Goal: Task Accomplishment & Management: Use online tool/utility

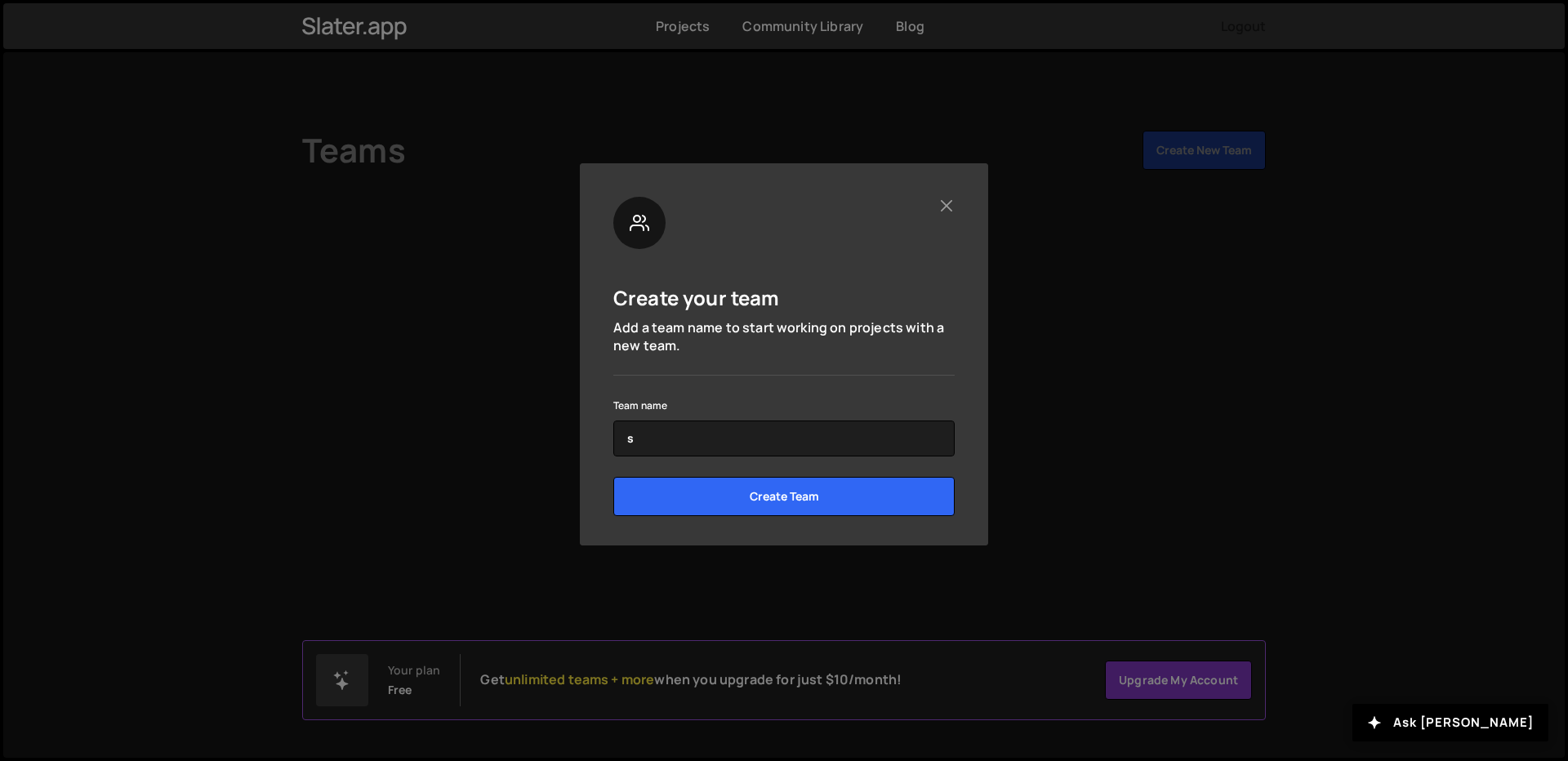
drag, startPoint x: 748, startPoint y: 432, endPoint x: 525, endPoint y: 415, distance: 223.6
click at [525, 415] on div "Create your team Add a team name to start working on projects with a new team. …" at bounding box center [784, 380] width 1568 height 761
paste input "stalexllc"
click at [635, 441] on input "stalexllc" at bounding box center [784, 439] width 342 height 36
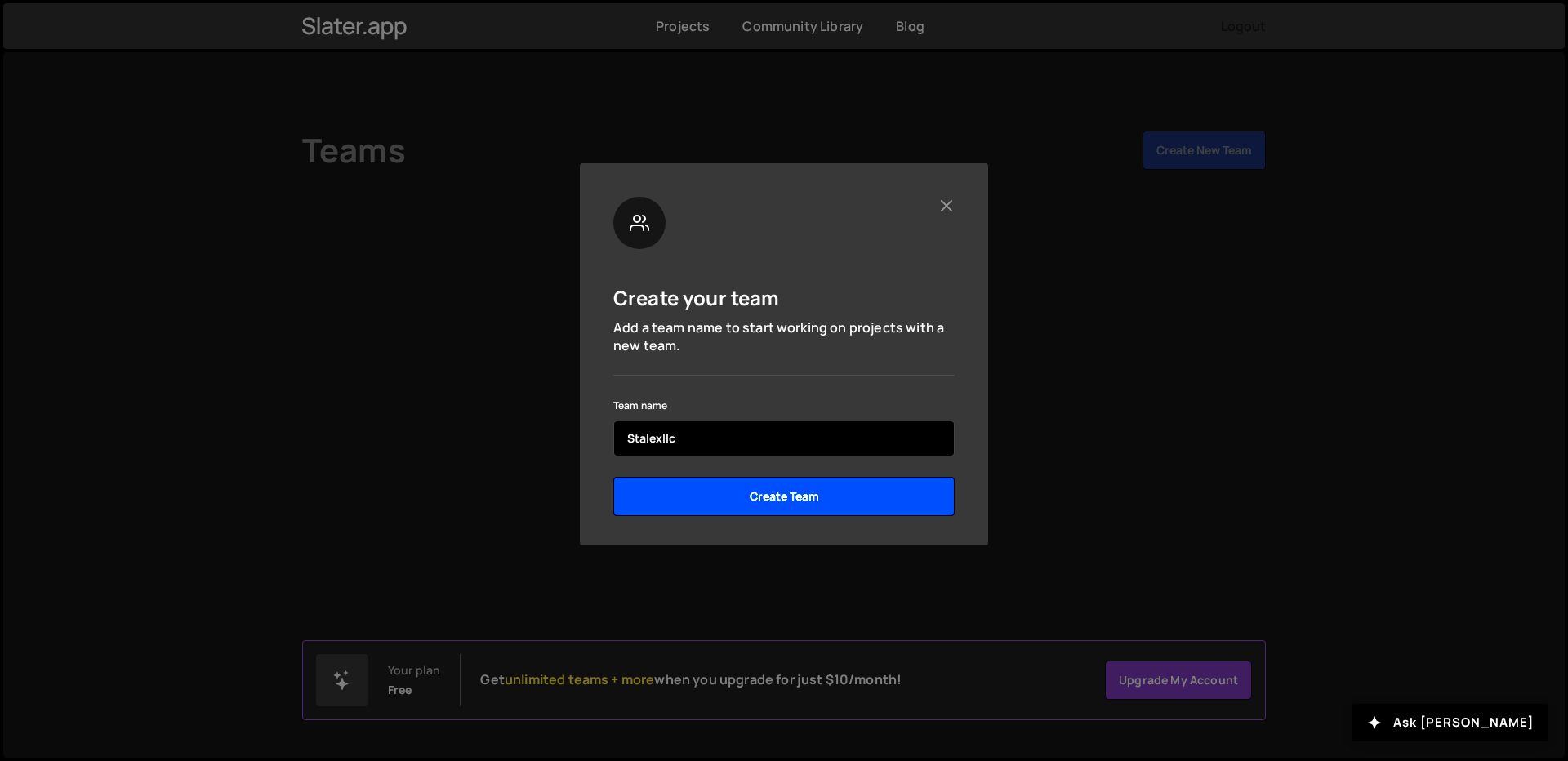
type input "Stalexllc"
click at [721, 490] on input "Create Team" at bounding box center [784, 497] width 342 height 39
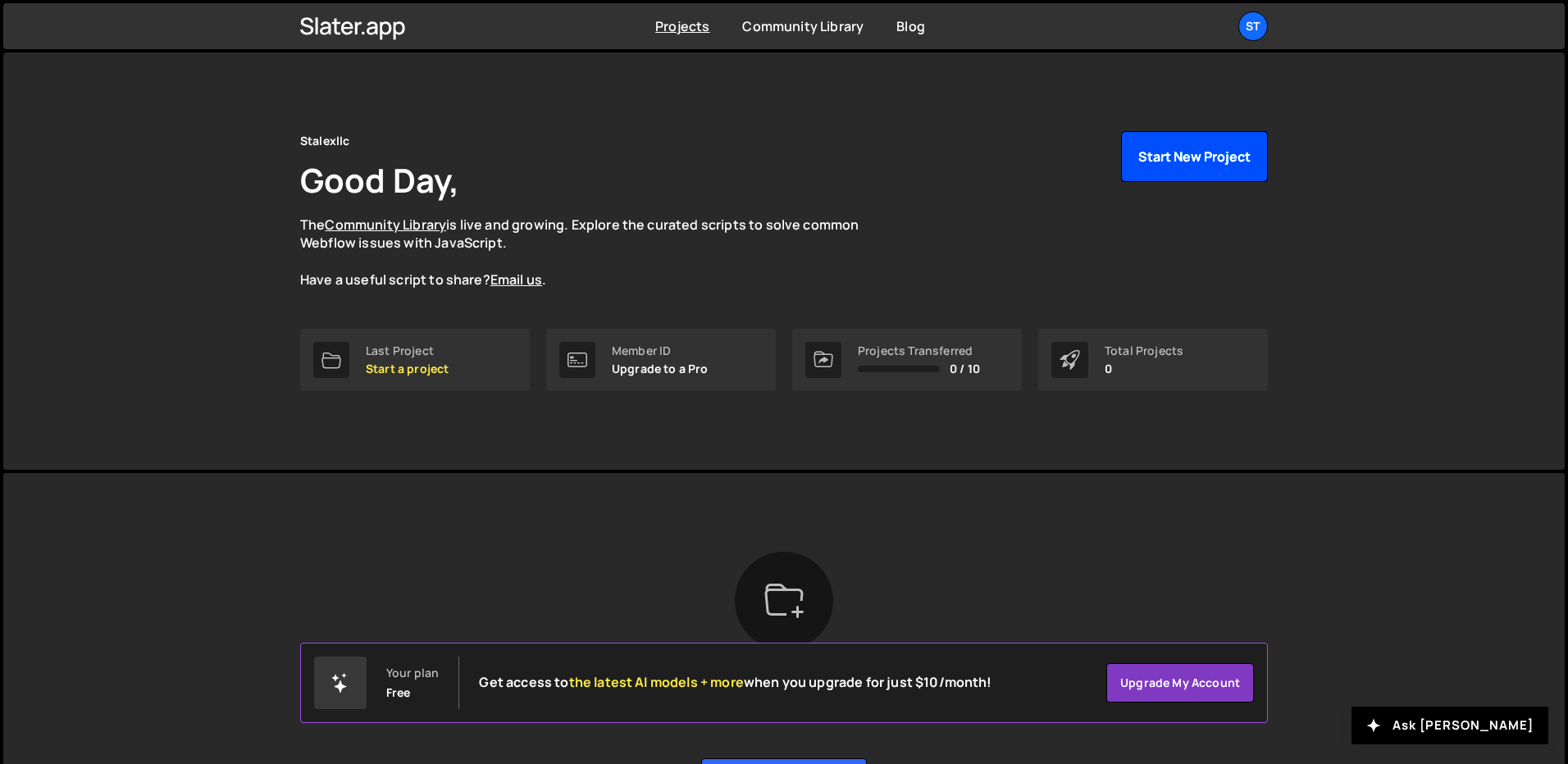
click at [1136, 172] on button "Start New Project" at bounding box center [1194, 157] width 147 height 51
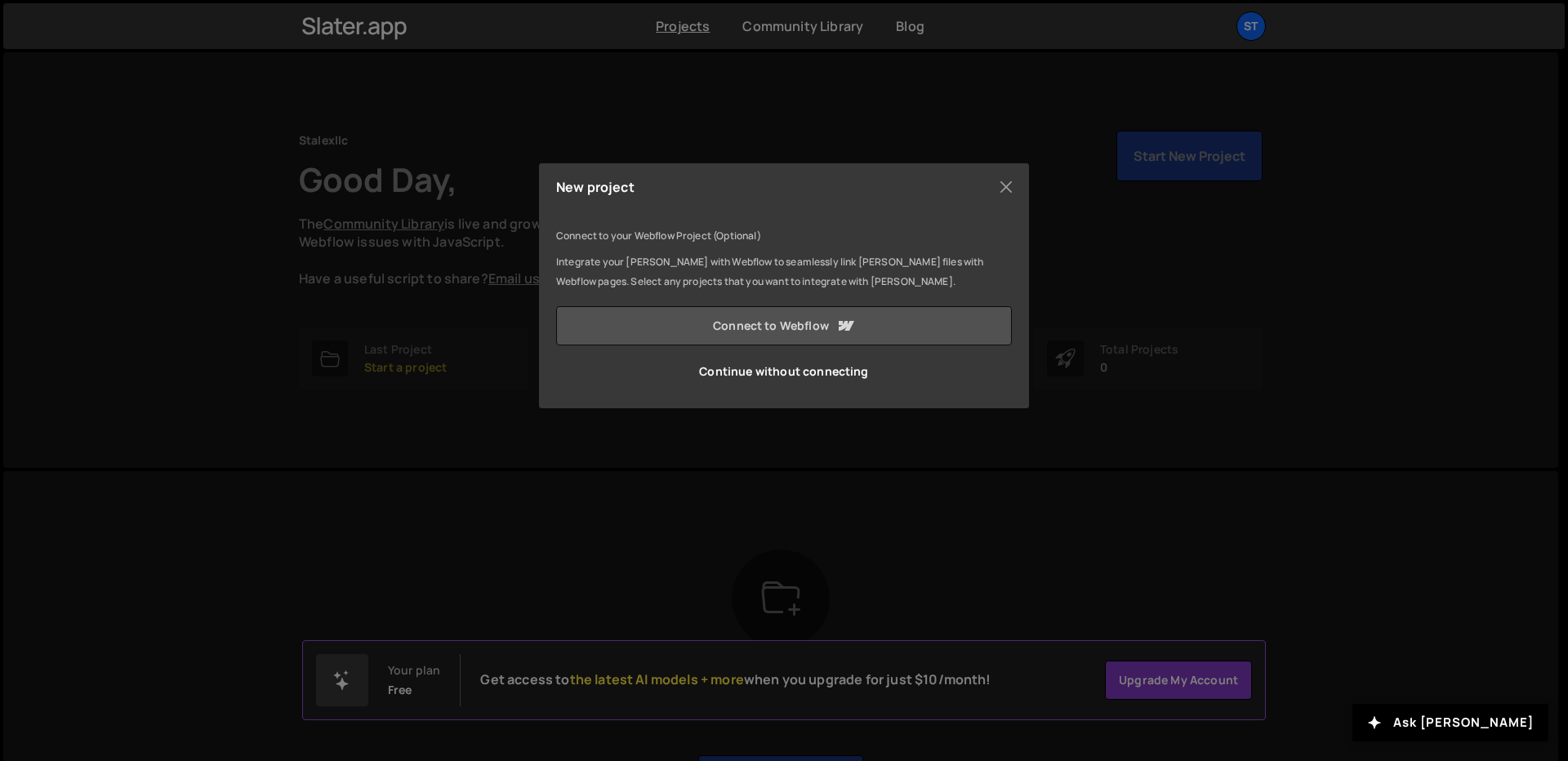
click at [804, 333] on link "Connect to Webflow" at bounding box center [784, 326] width 456 height 39
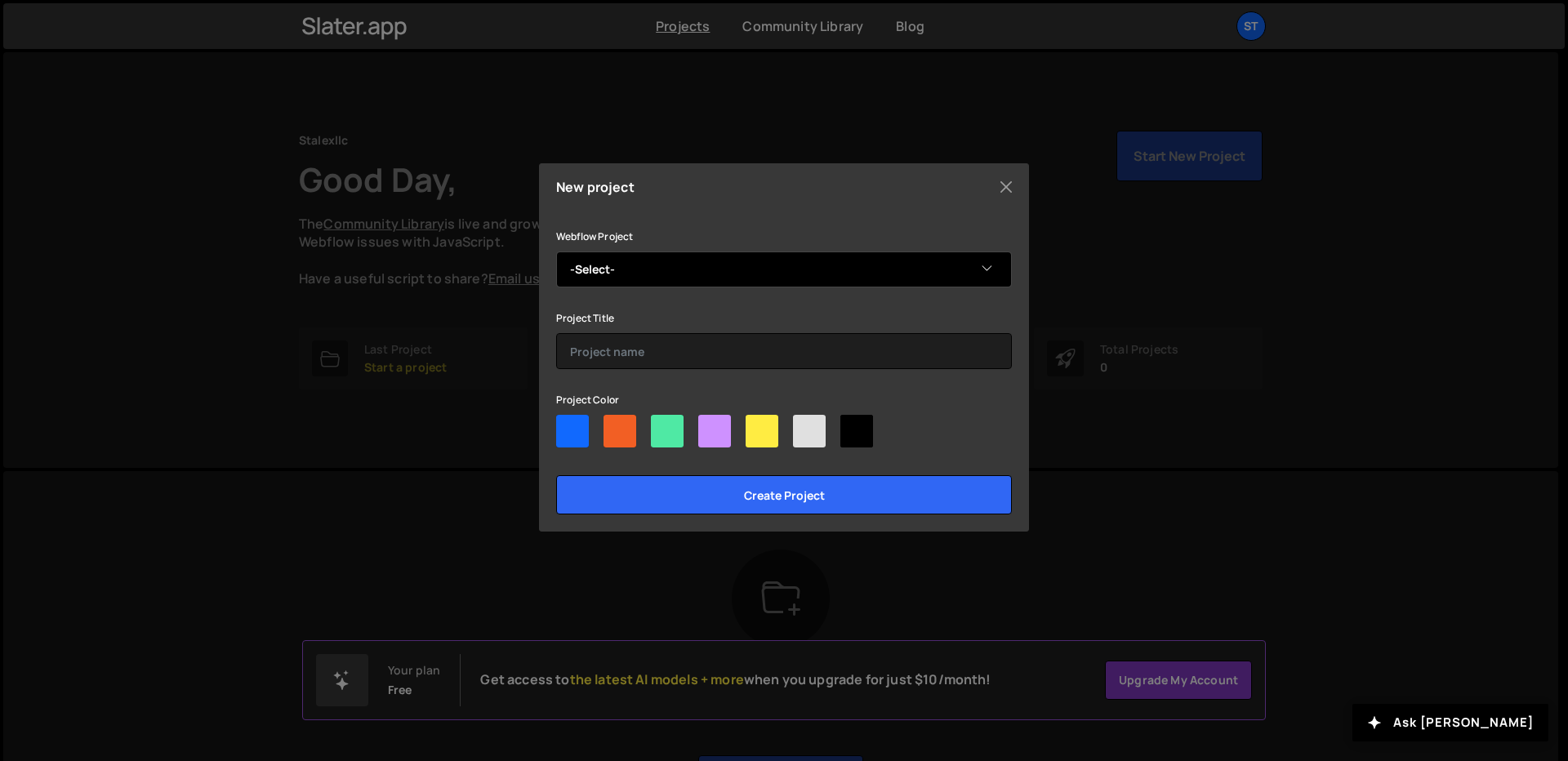
drag, startPoint x: 723, startPoint y: 252, endPoint x: 722, endPoint y: 270, distance: 18.0
click at [723, 252] on select "-Select- Appliance Repair Service | Stalexllc" at bounding box center [784, 270] width 456 height 36
select select "68ba4aaf300afc4f6144b432"
click at [556, 252] on select "-Select- Appliance Repair Service | Stalexllc" at bounding box center [784, 270] width 456 height 36
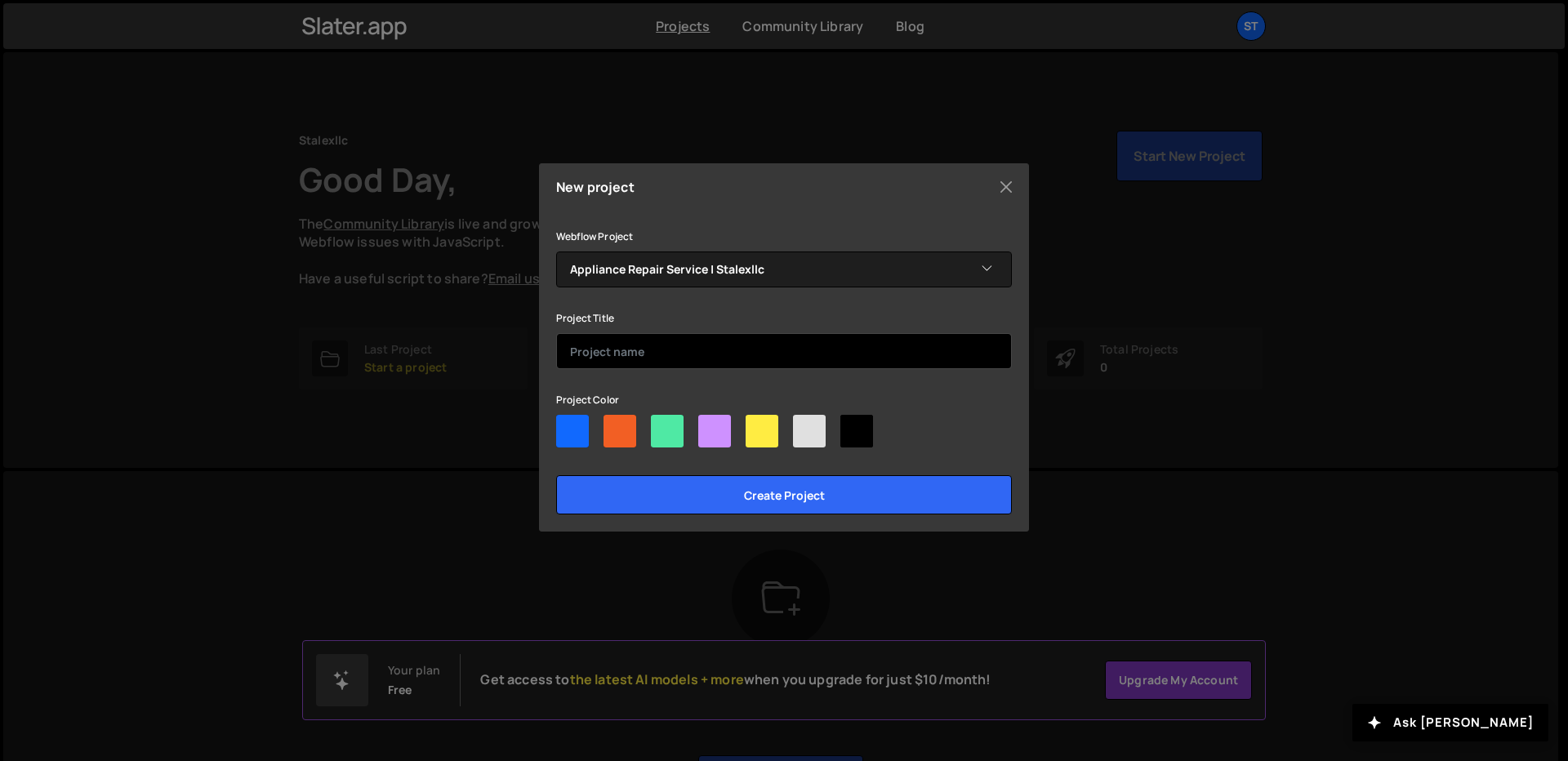
click at [713, 349] on input "text" at bounding box center [784, 351] width 456 height 36
paste input "stalexllc"
drag, startPoint x: 578, startPoint y: 351, endPoint x: 568, endPoint y: 349, distance: 10.2
click at [568, 349] on input "stalexllc" at bounding box center [784, 351] width 456 height 36
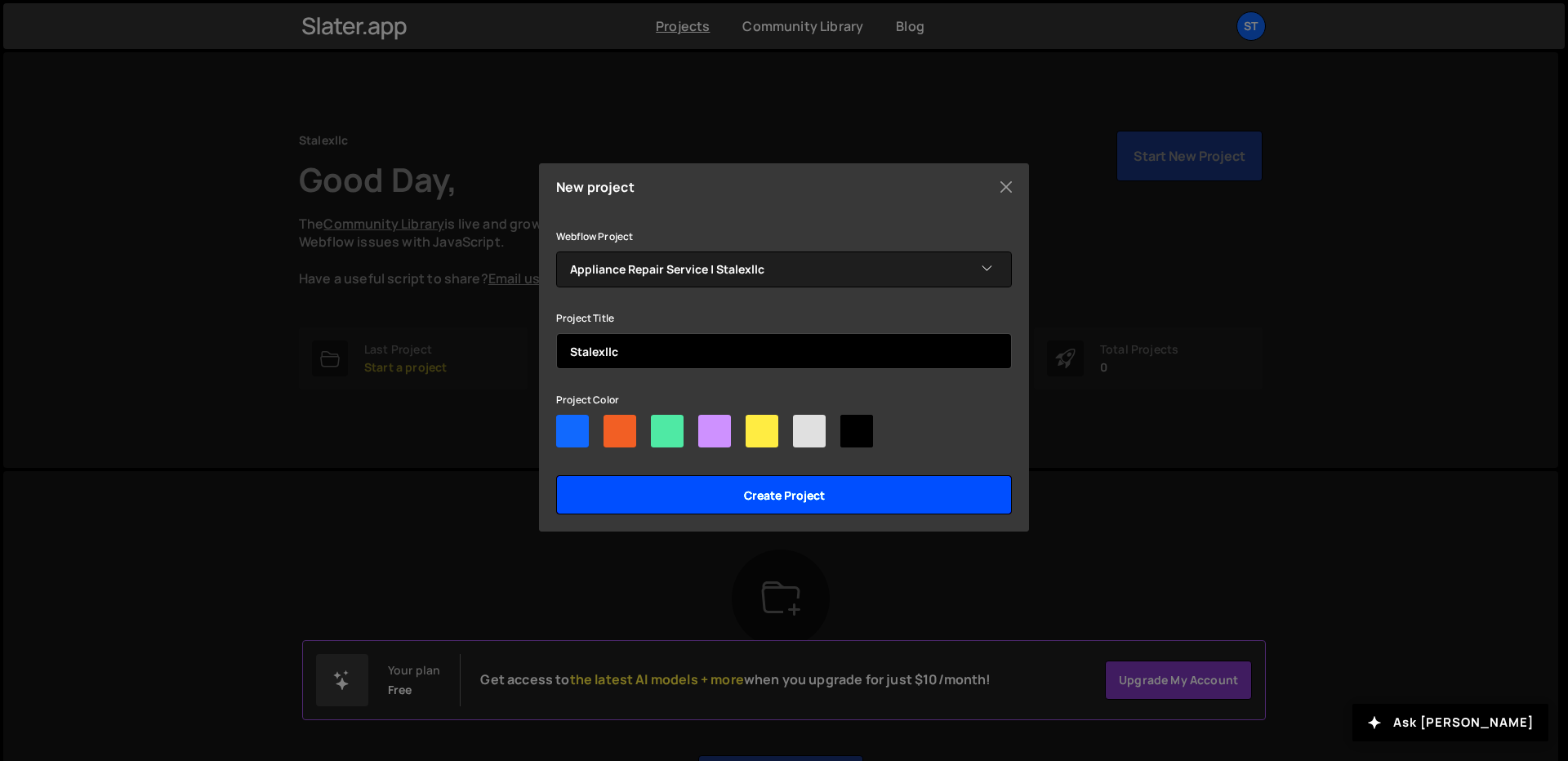
type input "Stalexllc"
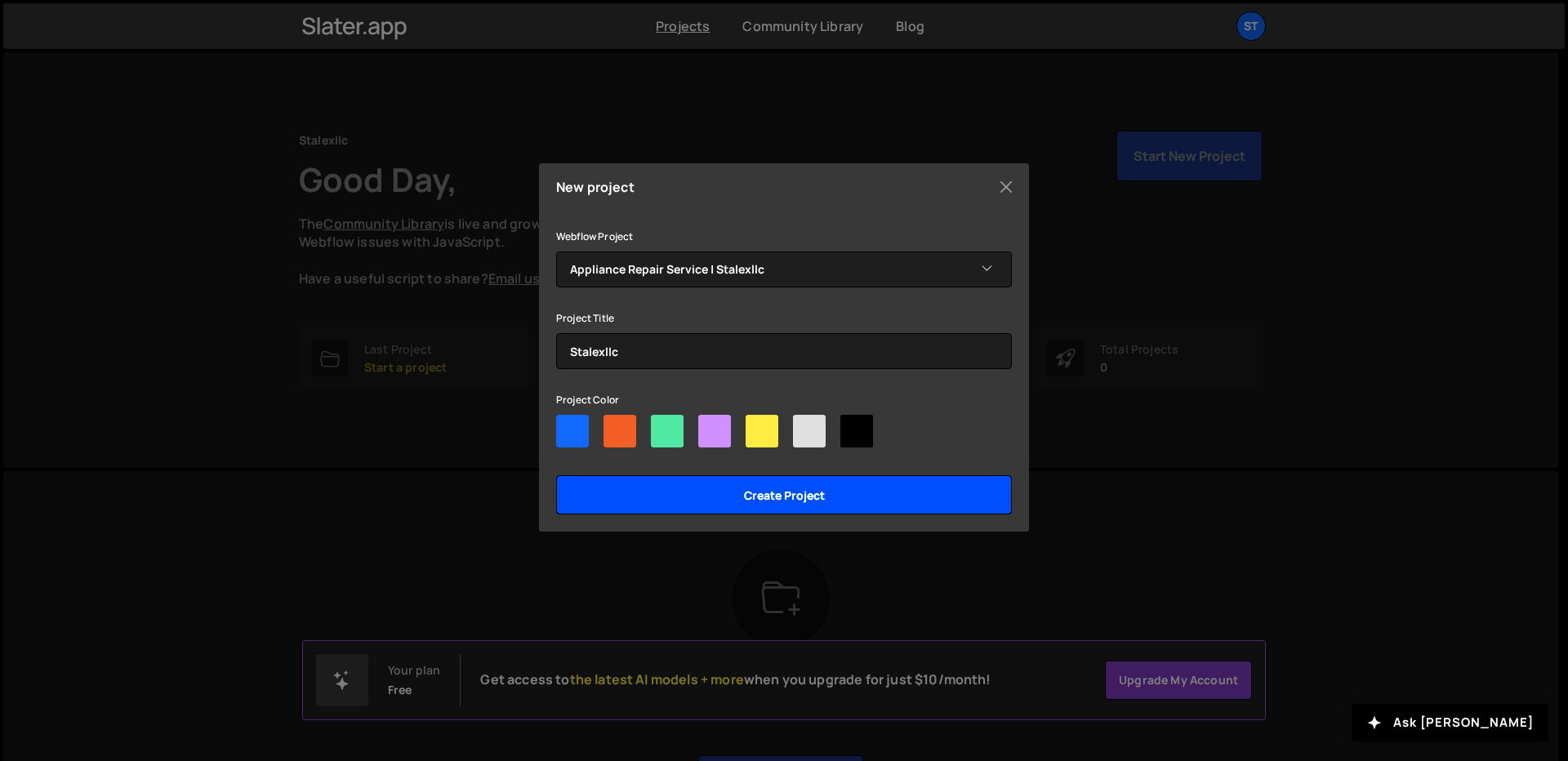
click at [738, 497] on input "Create project" at bounding box center [784, 495] width 456 height 39
